Goal: Task Accomplishment & Management: Use online tool/utility

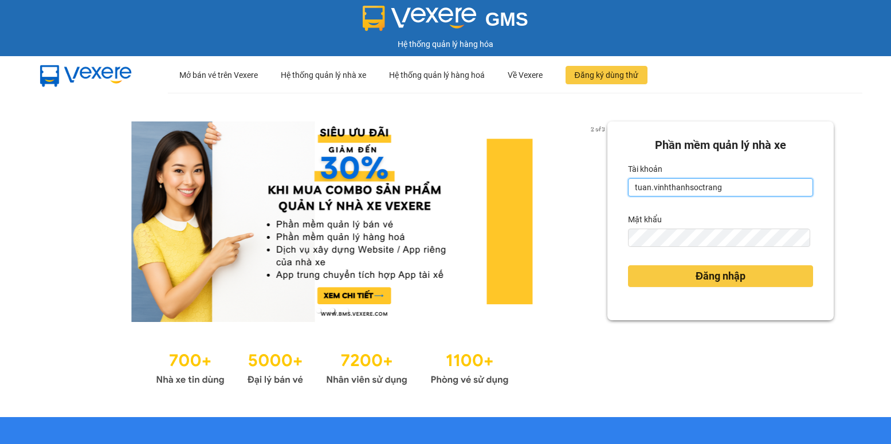
drag, startPoint x: 644, startPoint y: 188, endPoint x: 615, endPoint y: 195, distance: 29.5
click at [615, 195] on div "Phần mềm quản lý nhà xe Tài khoản tuan.vinhthanhsoctrang Mật khẩu Đăng nhập" at bounding box center [720, 220] width 226 height 199
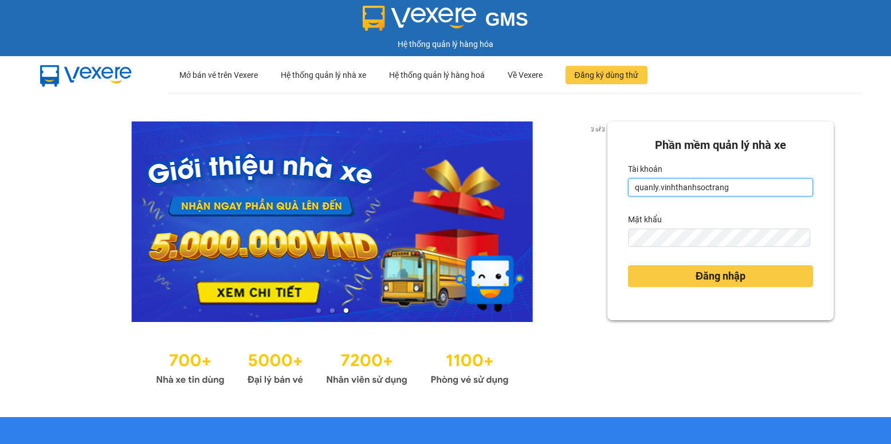
type input "quanly.vinhthanhsoctrang"
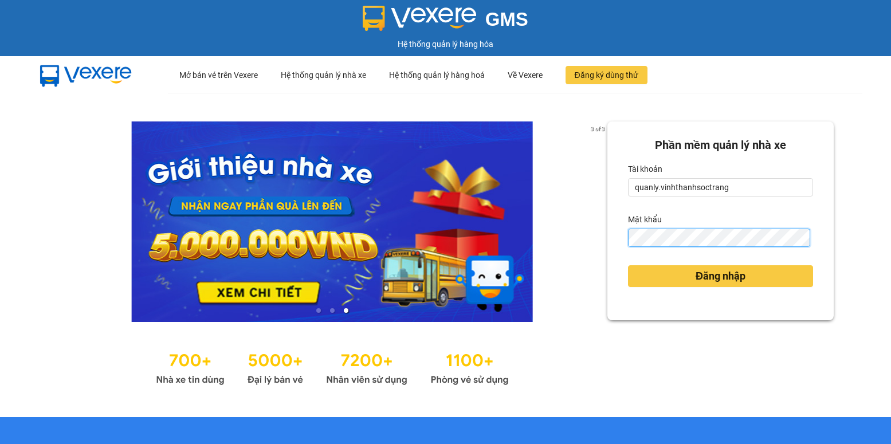
click at [565, 248] on div "3 of 3 Phần mềm quản lý nhà xe Tài khoản quanly.vinhthanhsoctrang Mật khẩu Đăng…" at bounding box center [445, 255] width 891 height 324
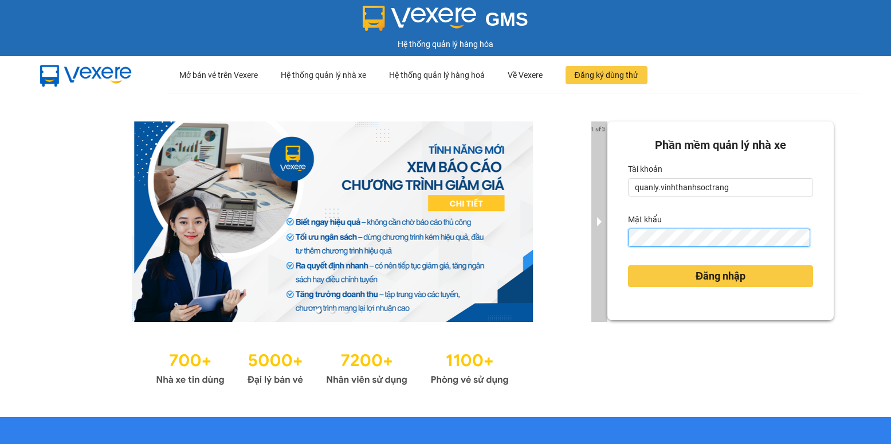
click at [587, 243] on div "1 of 3 Phần mềm quản lý nhà xe Tài khoản quanly.vinhthanhsoctrang Mật khẩu Đăng…" at bounding box center [445, 255] width 891 height 324
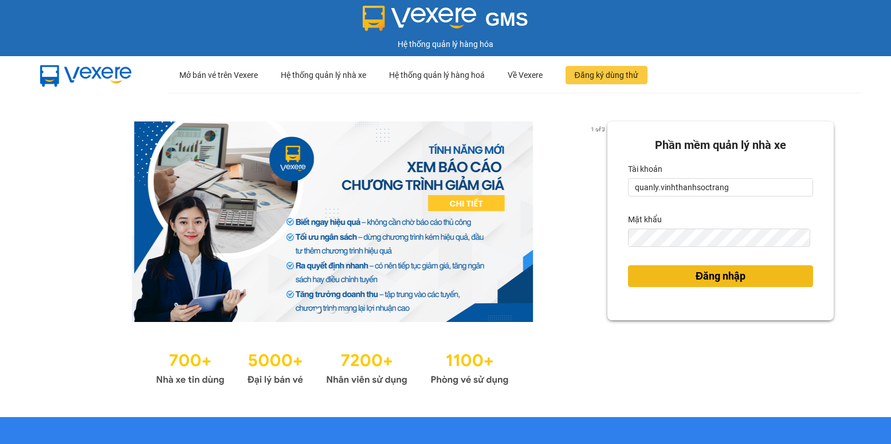
click at [638, 285] on button "Đăng nhập" at bounding box center [720, 276] width 185 height 22
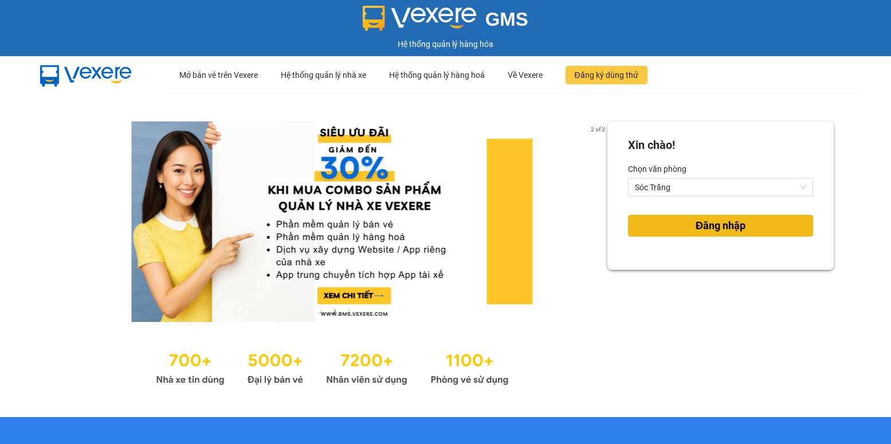
click at [696, 219] on span "Đăng nhập" at bounding box center [721, 226] width 50 height 16
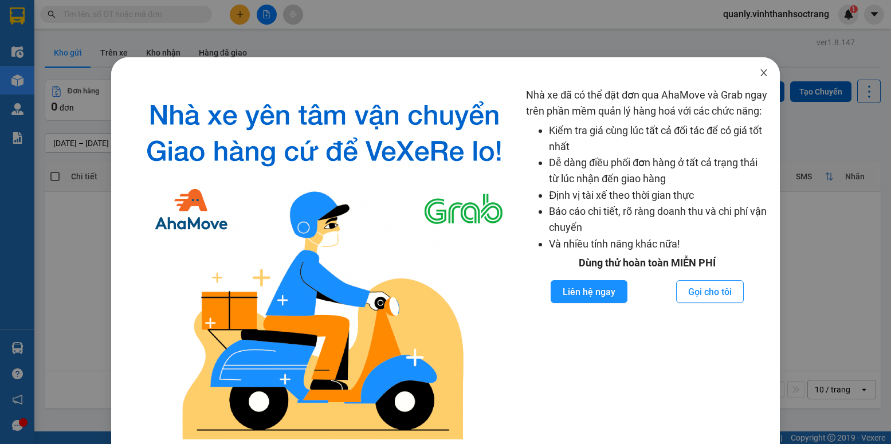
click at [759, 74] on icon "close" at bounding box center [763, 72] width 9 height 9
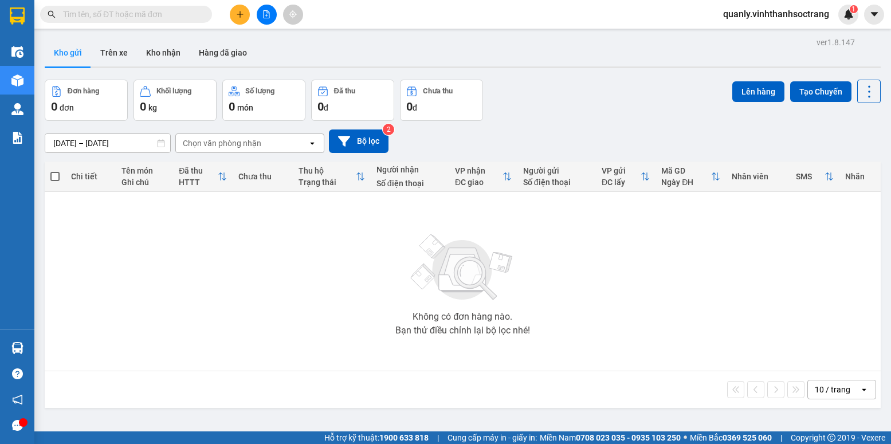
click at [113, 14] on input "text" at bounding box center [130, 14] width 135 height 13
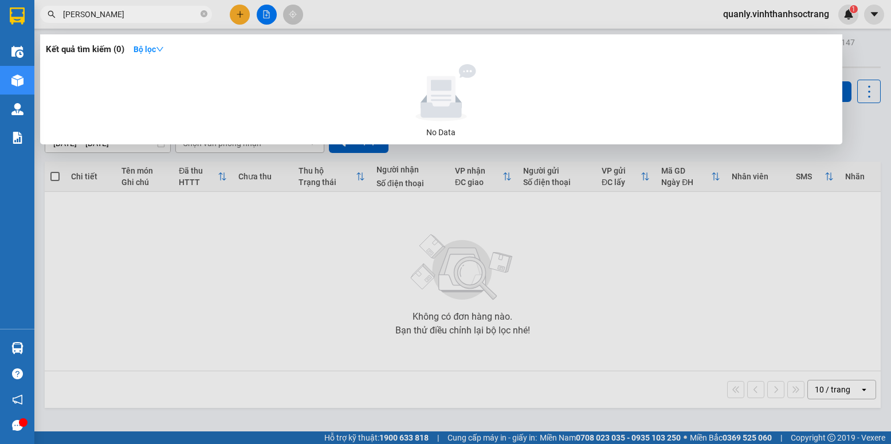
click at [65, 14] on input "hương ngọc" at bounding box center [130, 14] width 135 height 13
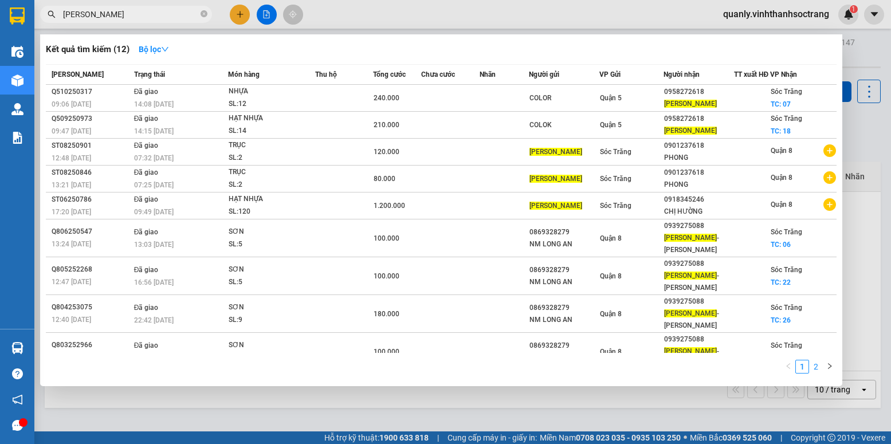
click at [815, 368] on link "2" at bounding box center [816, 366] width 13 height 13
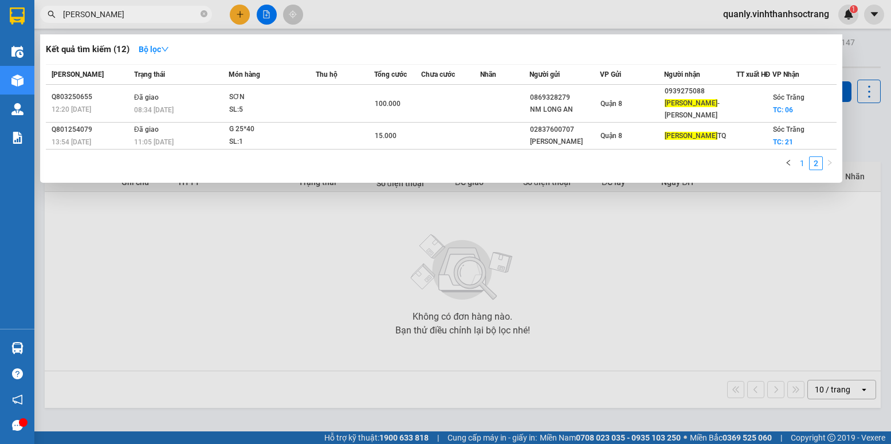
click at [802, 170] on link "1" at bounding box center [802, 163] width 13 height 13
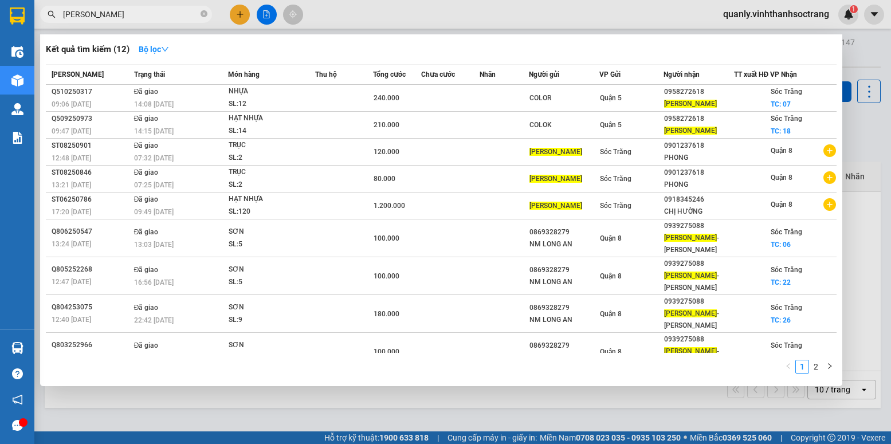
click at [92, 15] on input "khương ngọc" at bounding box center [130, 14] width 135 height 13
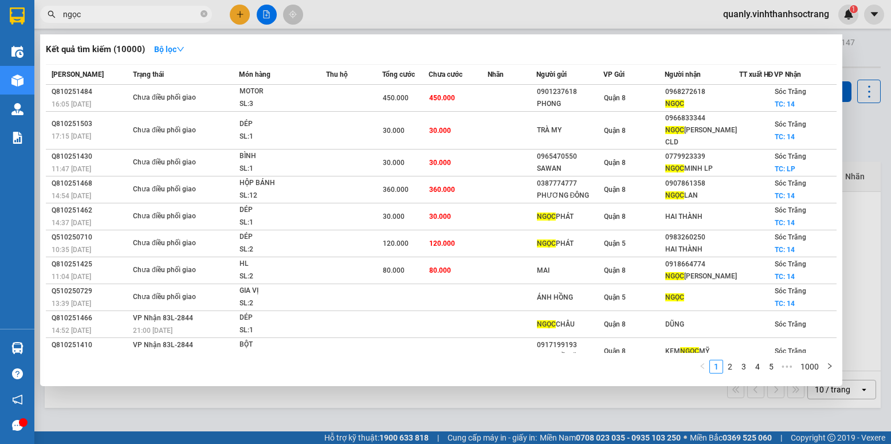
type input "ngọc"
